Goal: Task Accomplishment & Management: Use online tool/utility

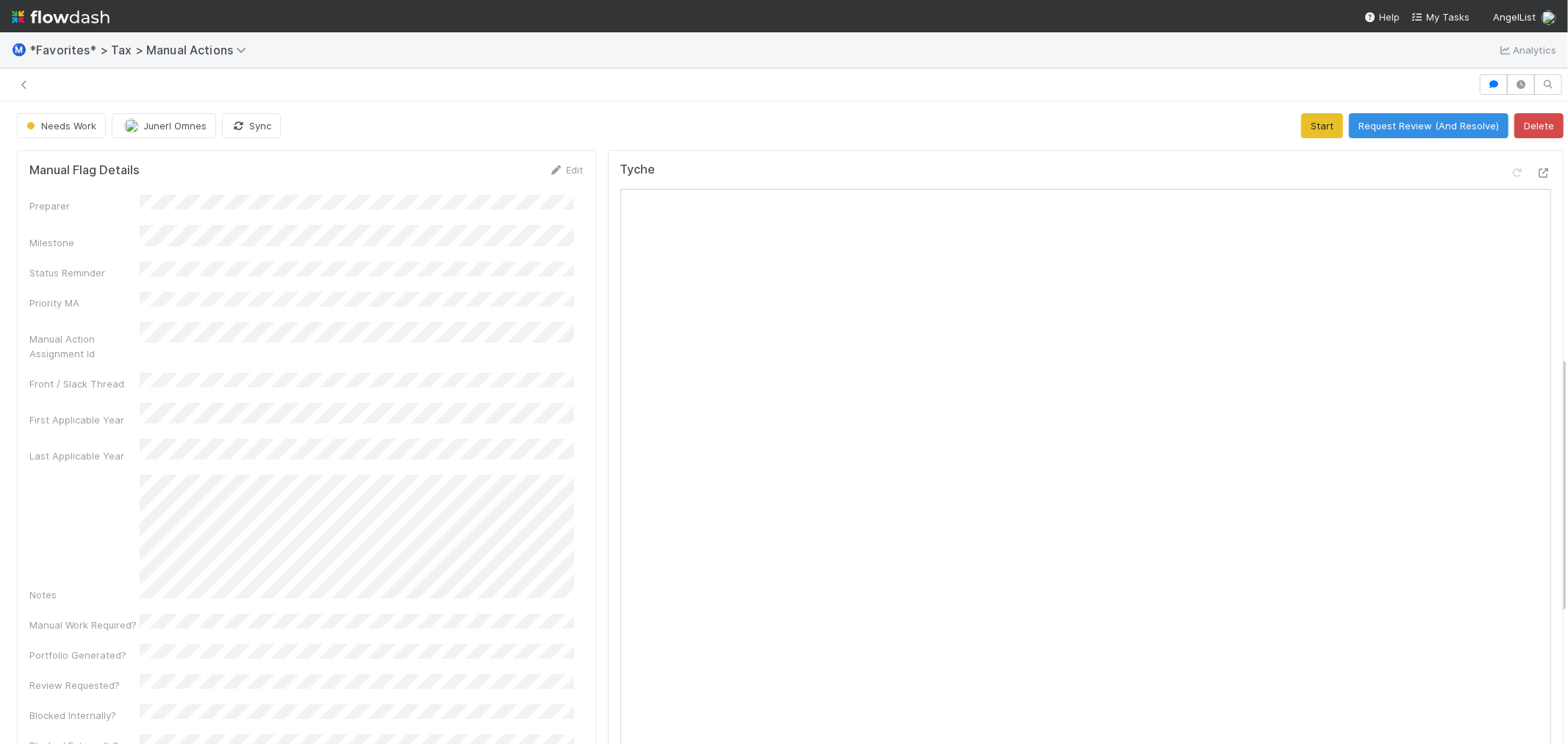
scroll to position [636, 0]
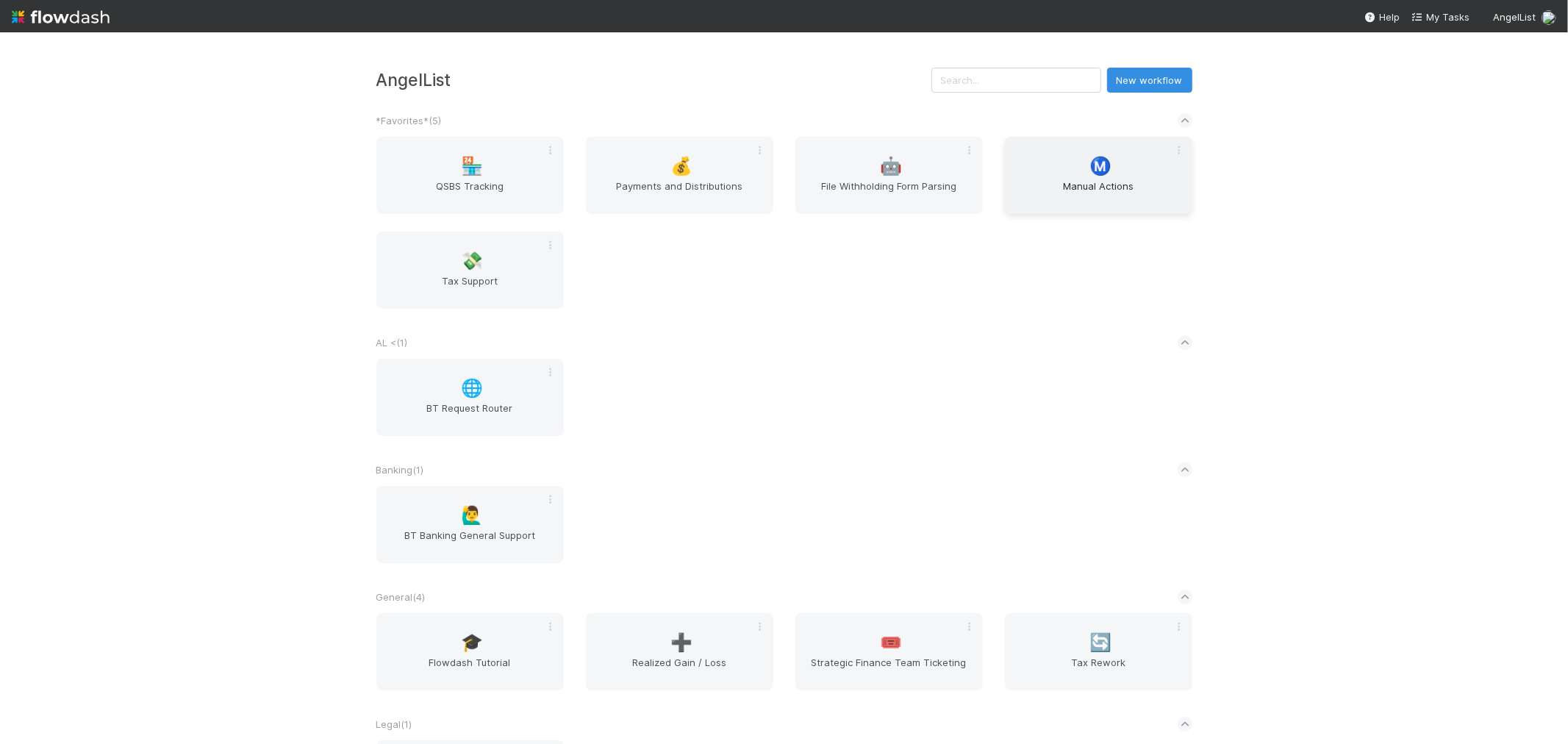
click at [1066, 189] on span "Manual Actions" at bounding box center [1098, 193] width 176 height 29
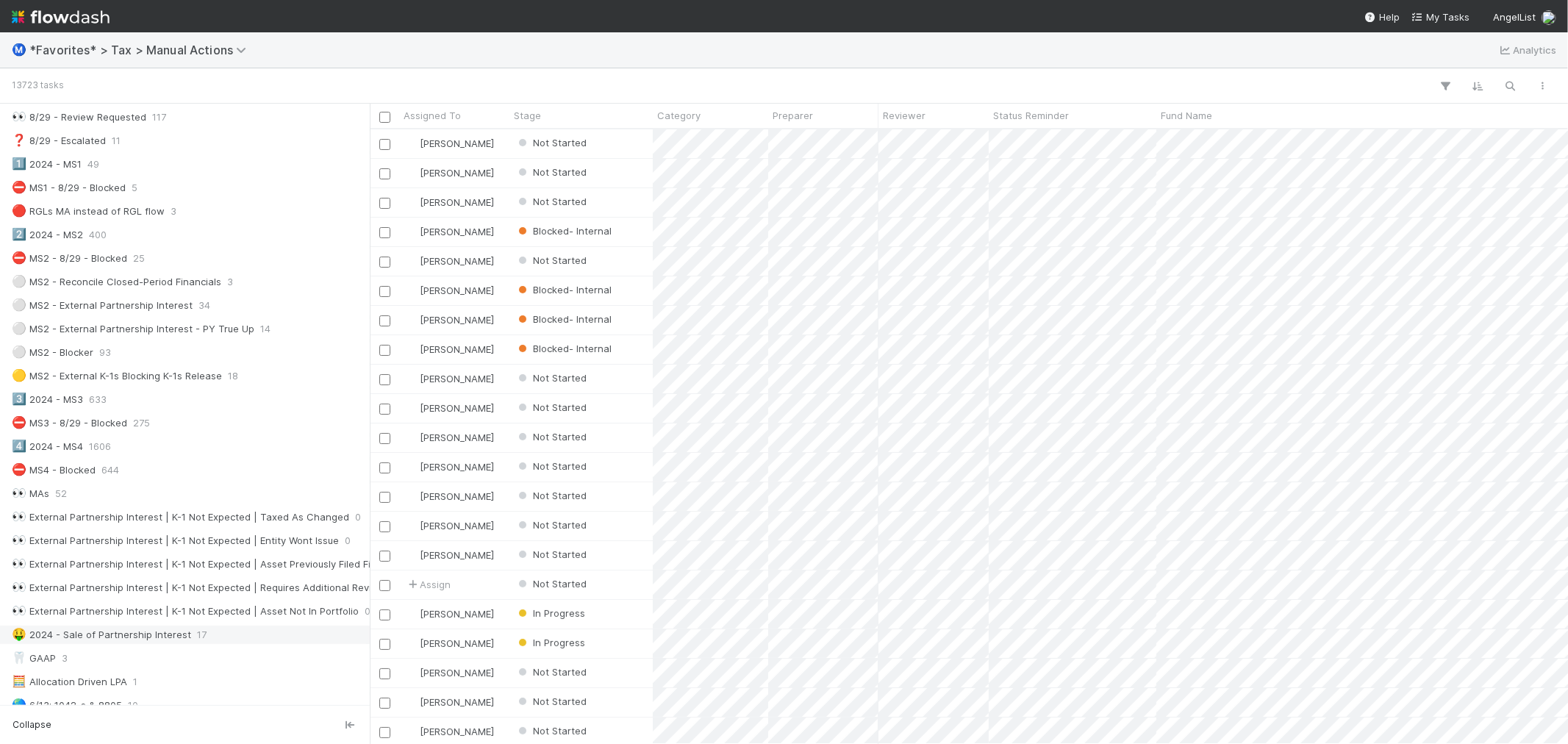
scroll to position [653, 0]
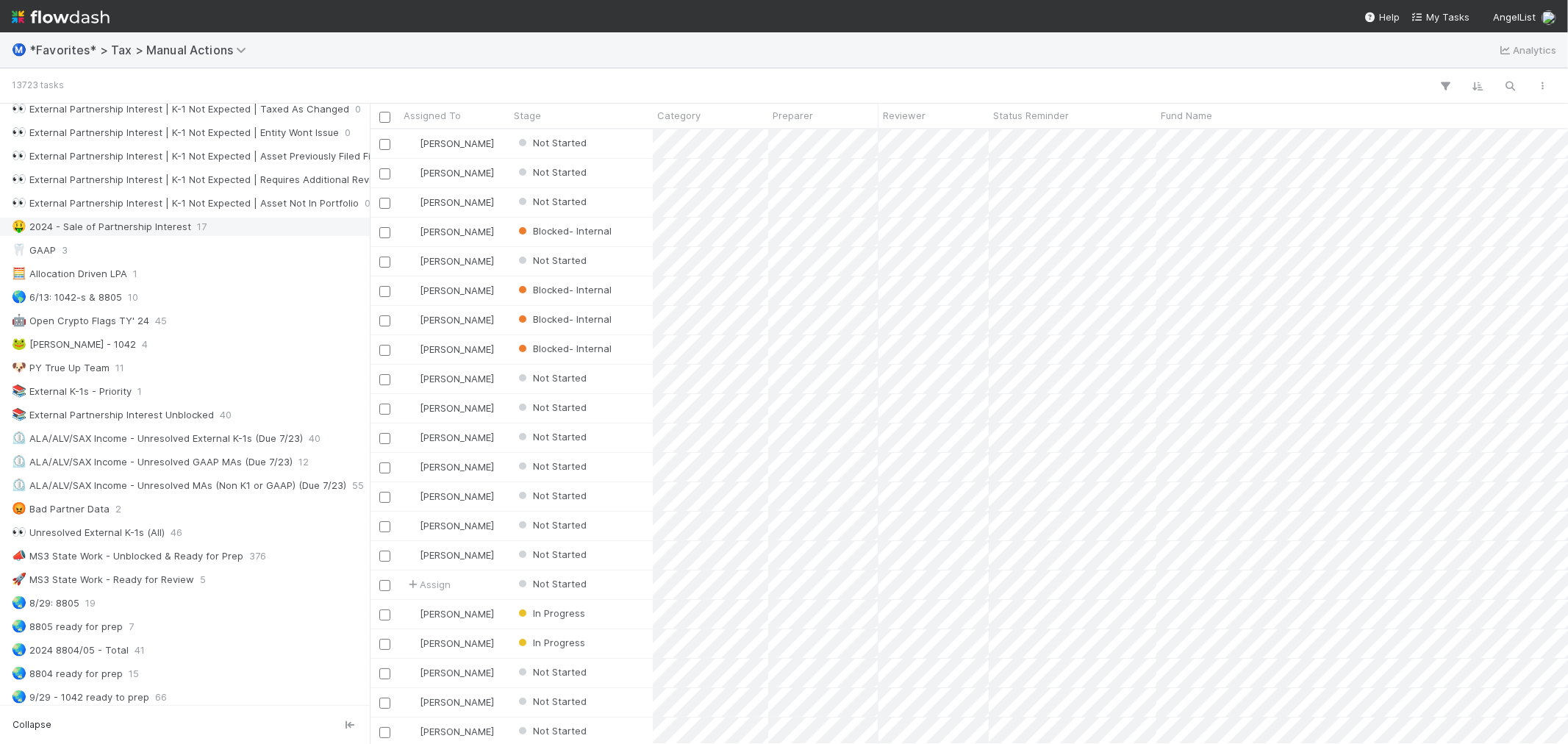
click at [214, 224] on div "🤑 2024 - Sale of Partnership Interest 17" at bounding box center [189, 227] width 354 height 19
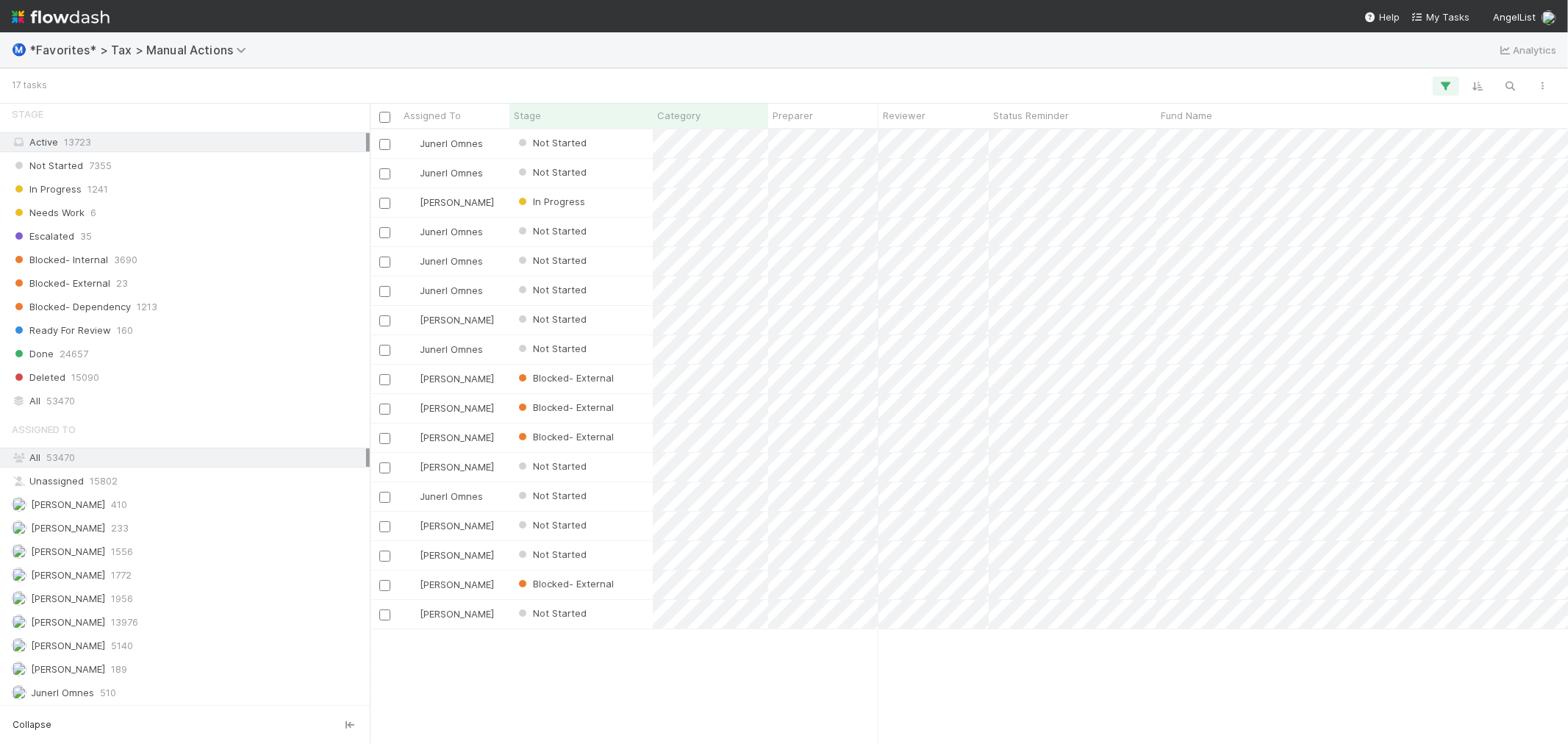
scroll to position [1470, 0]
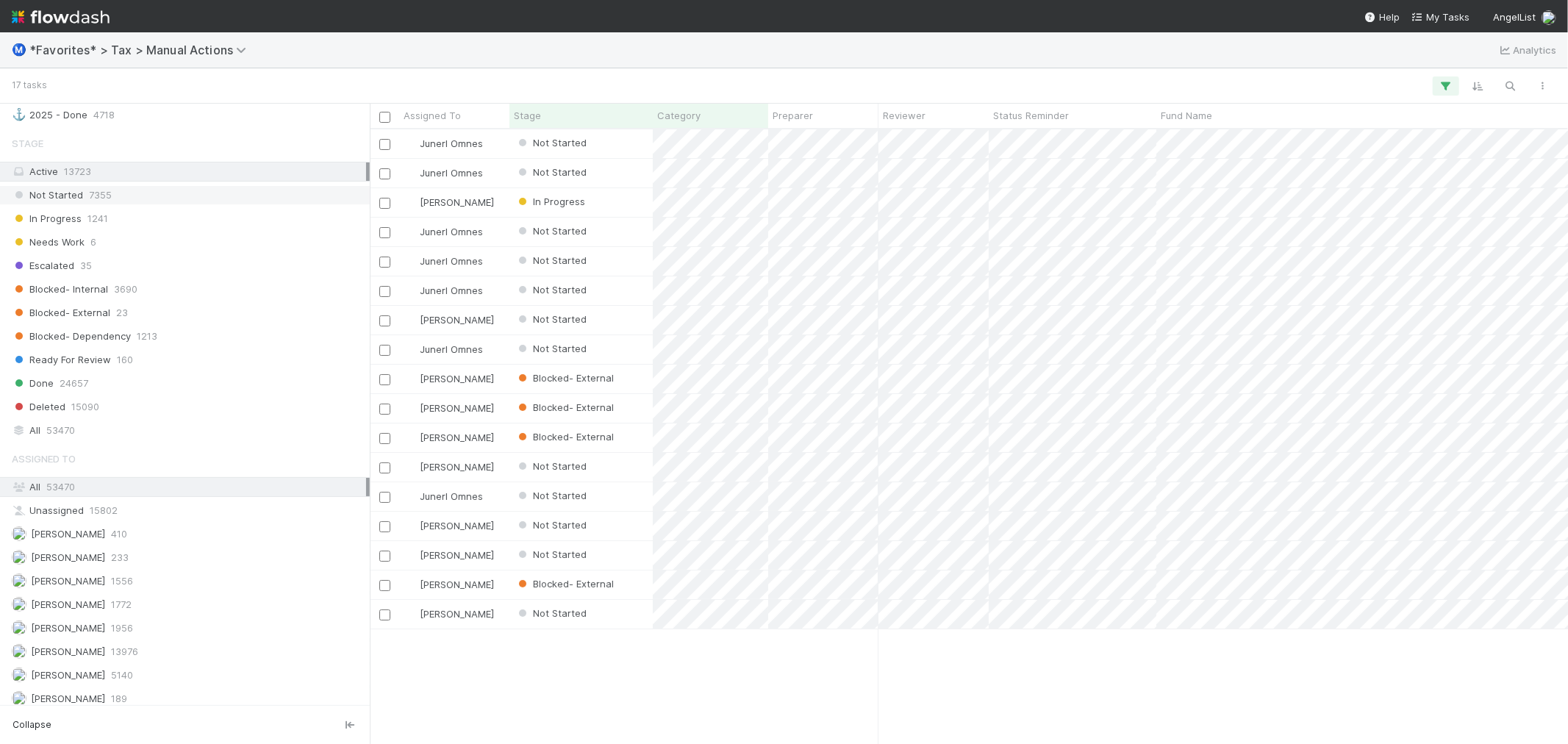
click at [132, 204] on div "Not Started 7355" at bounding box center [189, 195] width 354 height 19
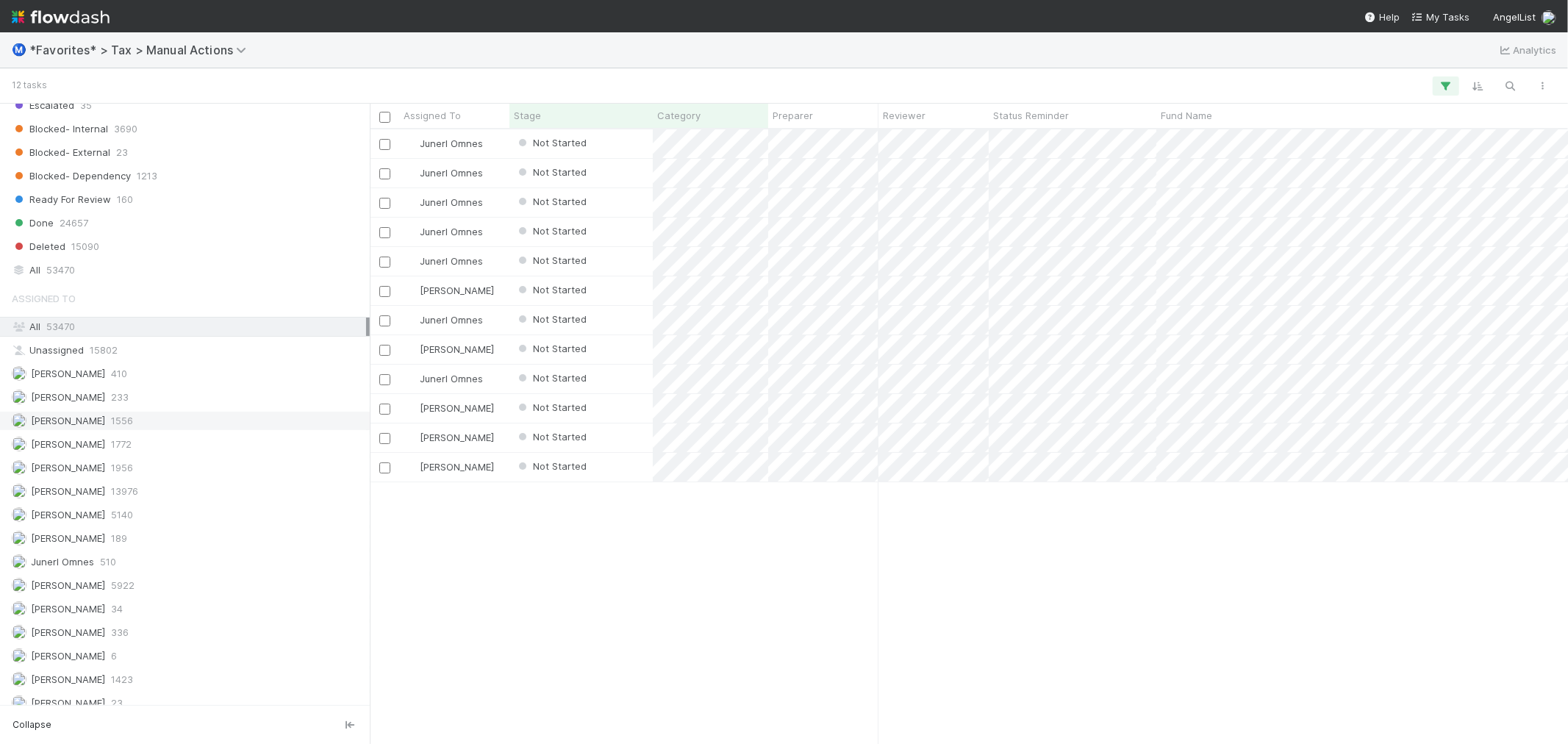
scroll to position [1656, 0]
click at [162, 537] on div "Assigned To All 53470 Unassigned 15802 Aana Farooqi 410 Amy Gregorius 233 Andre…" at bounding box center [185, 486] width 370 height 429
click at [162, 547] on div "Junerl Omnes 510" at bounding box center [189, 550] width 354 height 19
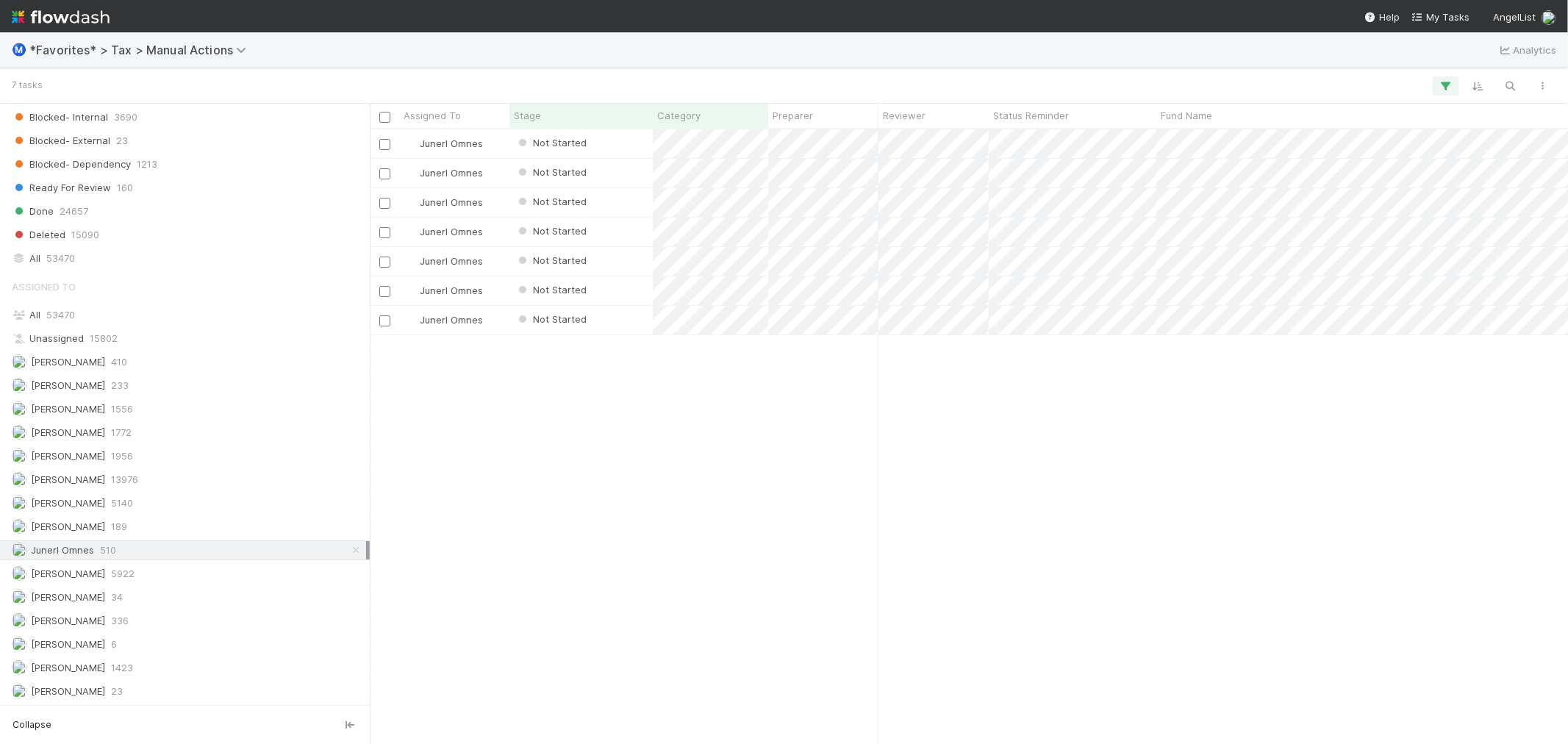
scroll to position [601, 1186]
click at [162, 253] on div "All 53470" at bounding box center [189, 258] width 354 height 19
click at [864, 572] on div "Junerl Omnes Not Started 7/2/25, 3:34:58 PM 8/25/25, 11:12:47 AM 0 0 Junerl Omn…" at bounding box center [968, 436] width 1198 height 614
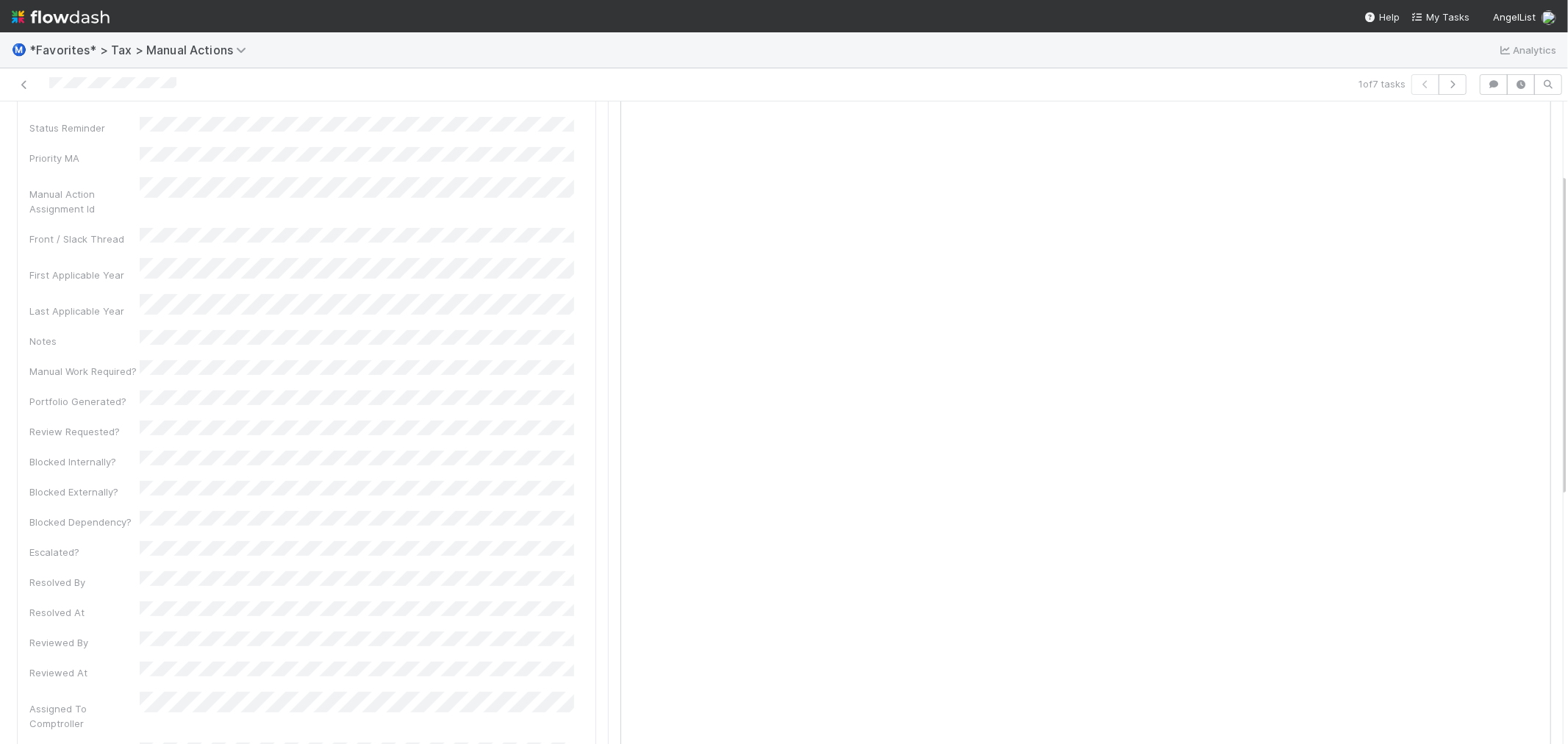
scroll to position [143, 0]
click at [1503, 126] on link "Actions" at bounding box center [1533, 125] width 61 height 25
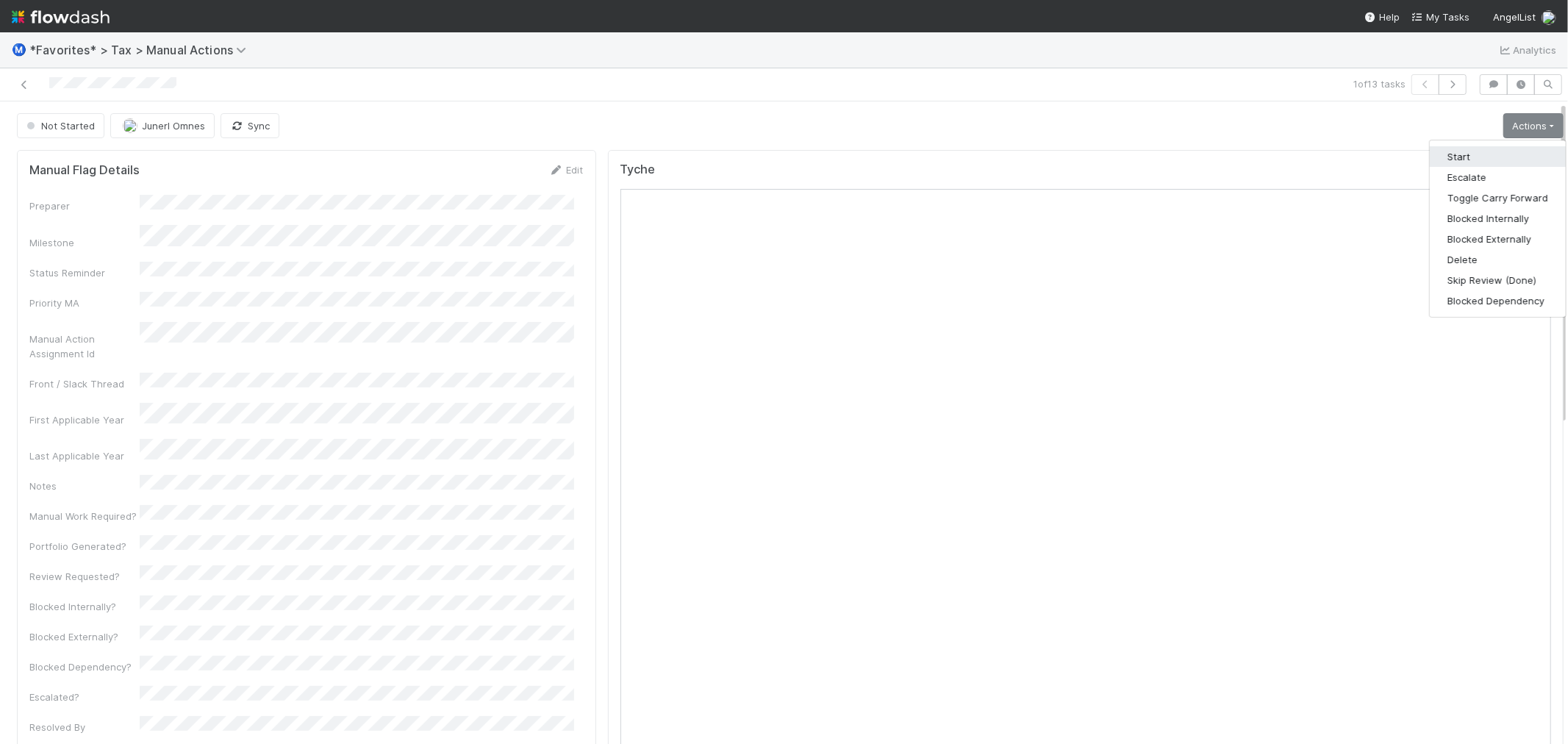
click at [1464, 155] on button "Start" at bounding box center [1498, 156] width 136 height 20
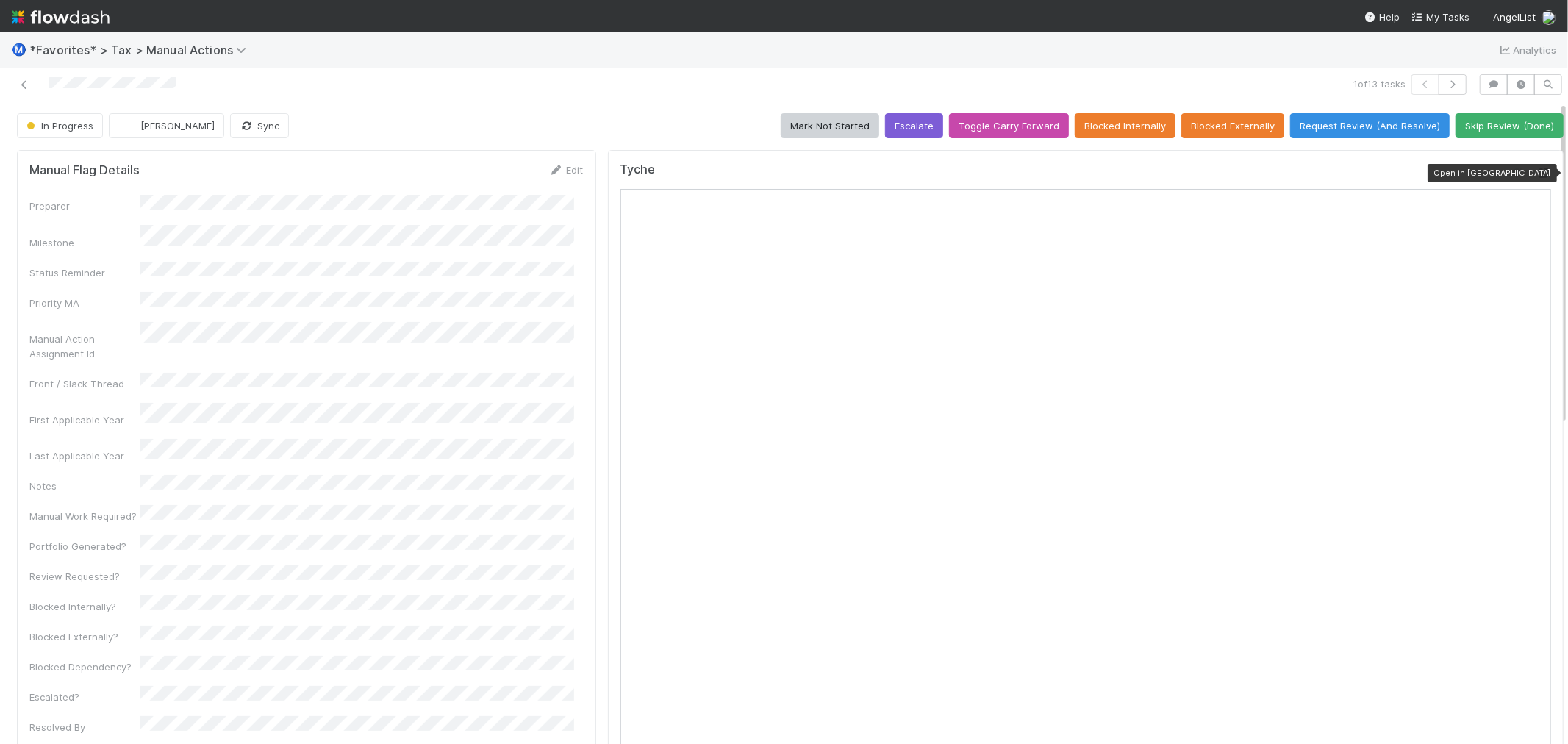
click at [1536, 168] on icon at bounding box center [1543, 173] width 15 height 10
